Goal: Information Seeking & Learning: Learn about a topic

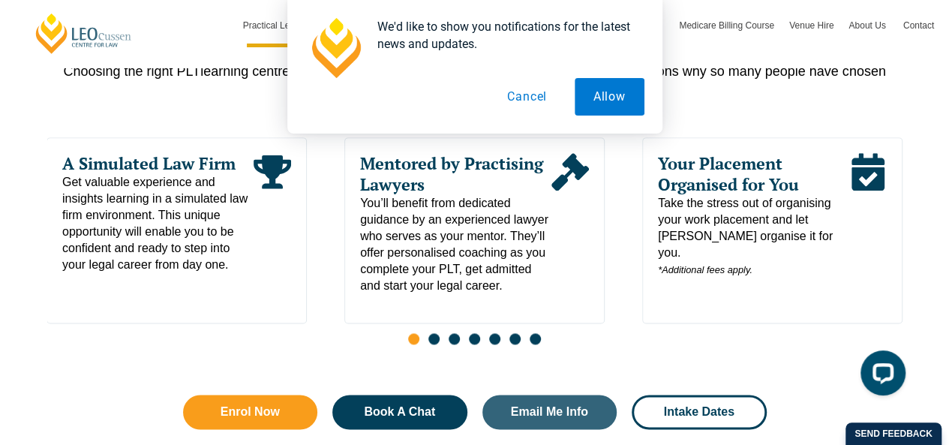
click at [513, 101] on button "Cancel" at bounding box center [526, 97] width 77 height 38
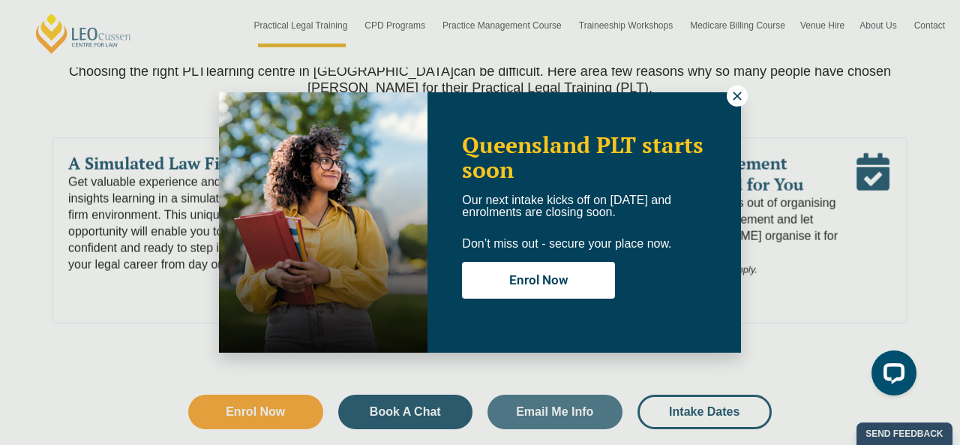
click at [728, 101] on div "Queensland PLT starts soon Our next intake kicks off on [DATE] and enrolments a…" at bounding box center [480, 222] width 522 height 260
click at [739, 100] on icon at bounding box center [738, 96] width 14 height 14
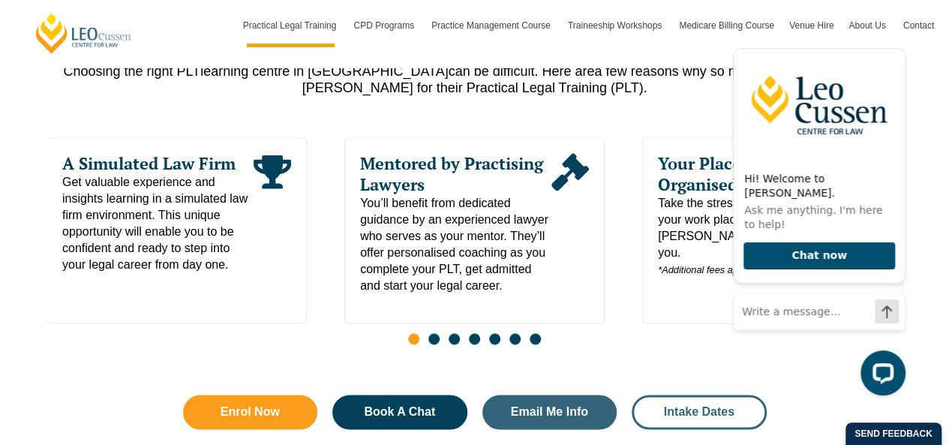
click at [705, 406] on span "Intake Dates" at bounding box center [699, 412] width 71 height 12
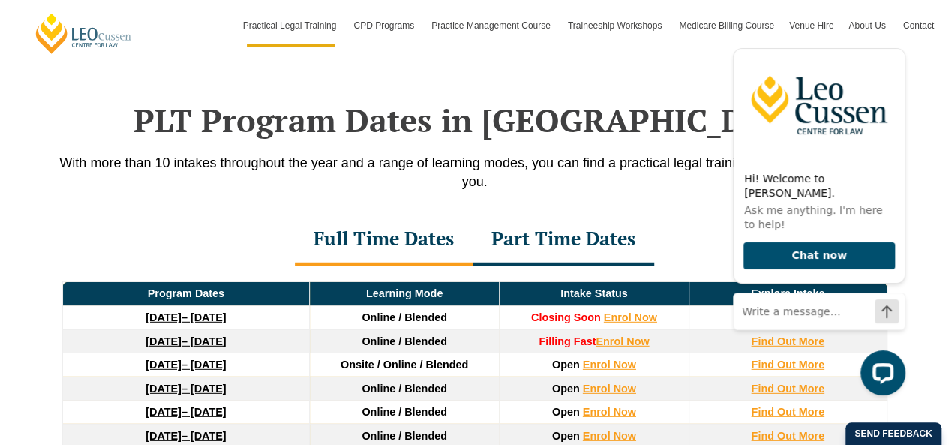
scroll to position [1936, 0]
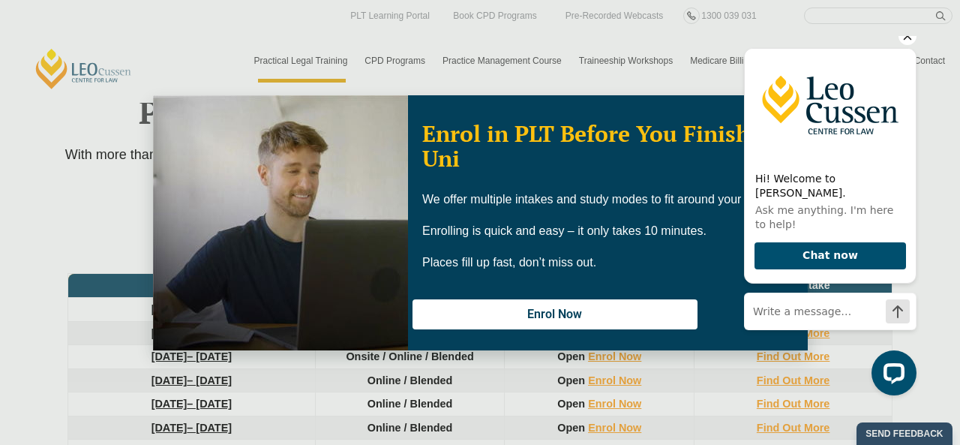
click at [900, 65] on img at bounding box center [830, 105] width 171 height 113
click at [914, 45] on icon "Hide greeting" at bounding box center [908, 36] width 18 height 18
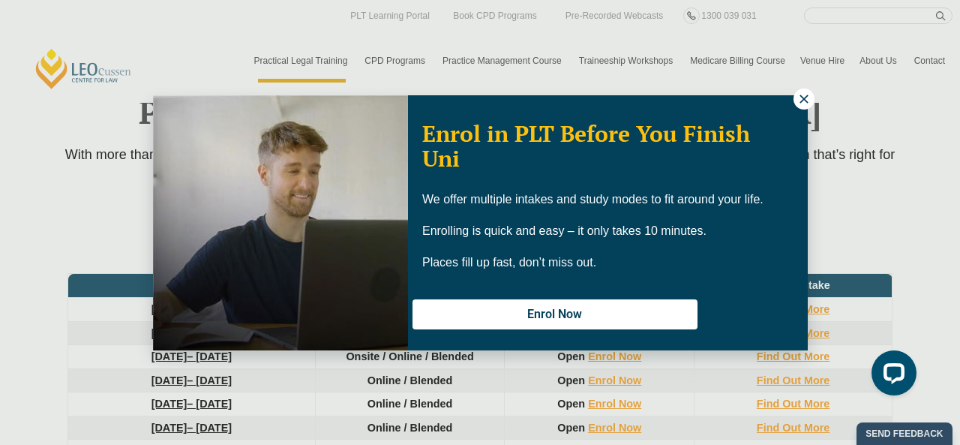
click at [804, 96] on icon at bounding box center [805, 99] width 14 height 14
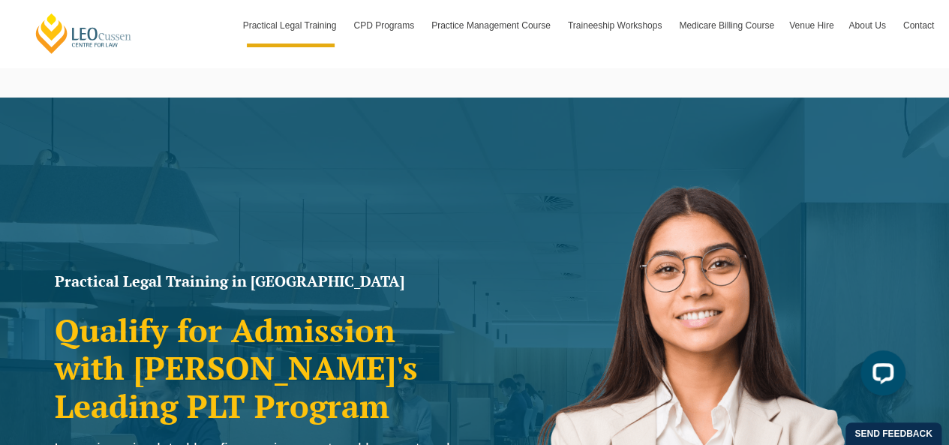
scroll to position [0, 0]
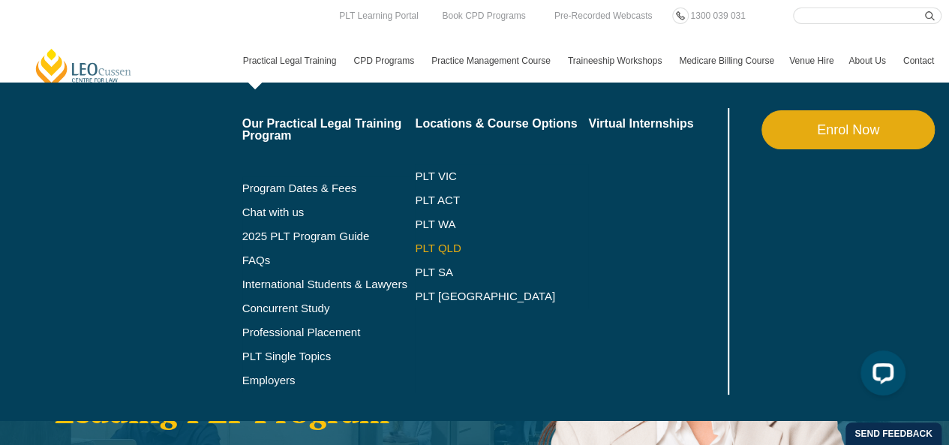
click at [419, 242] on link "PLT QLD" at bounding box center [501, 248] width 173 height 12
